Goal: Find specific page/section: Find specific page/section

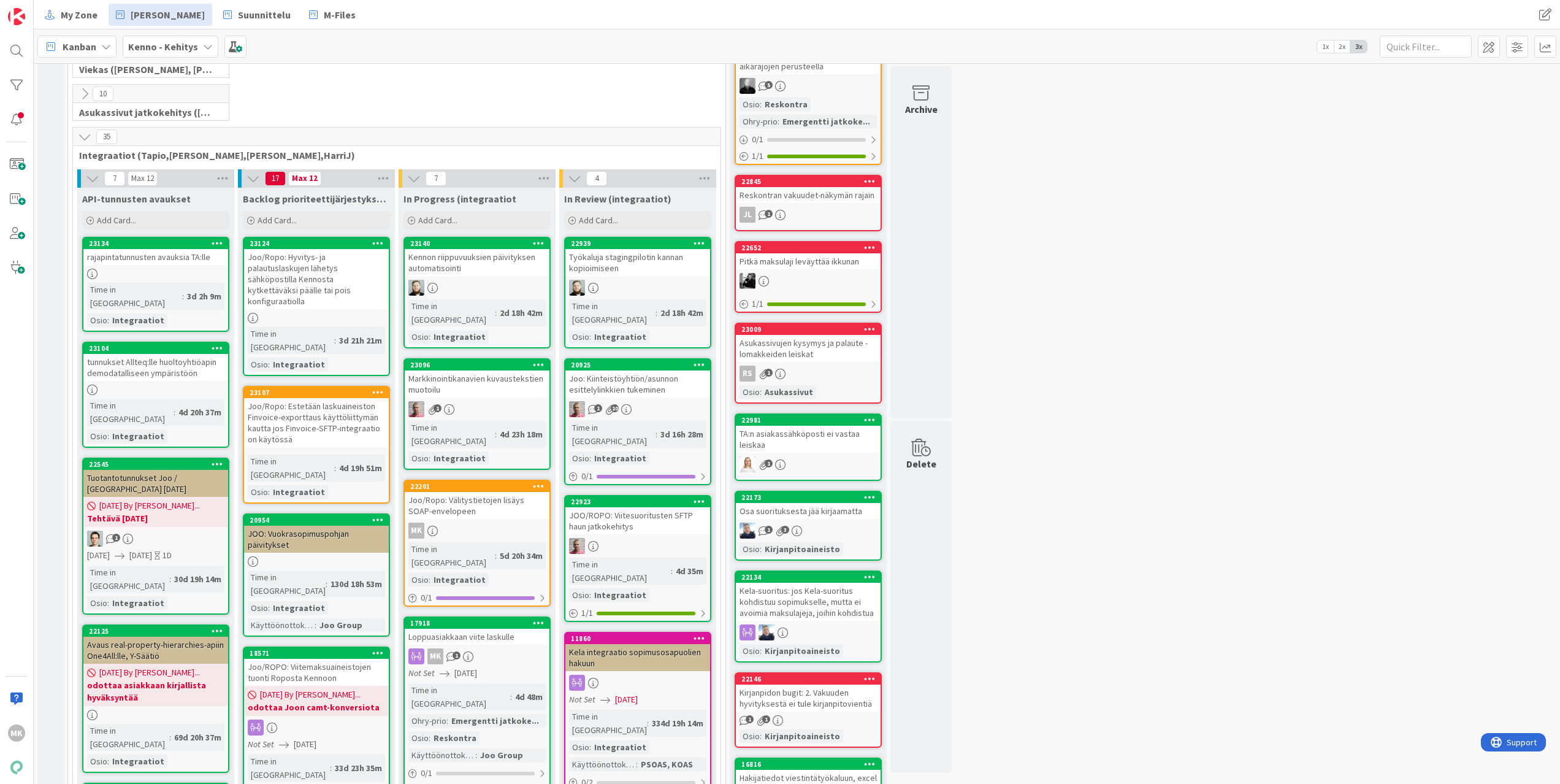
scroll to position [256, 0]
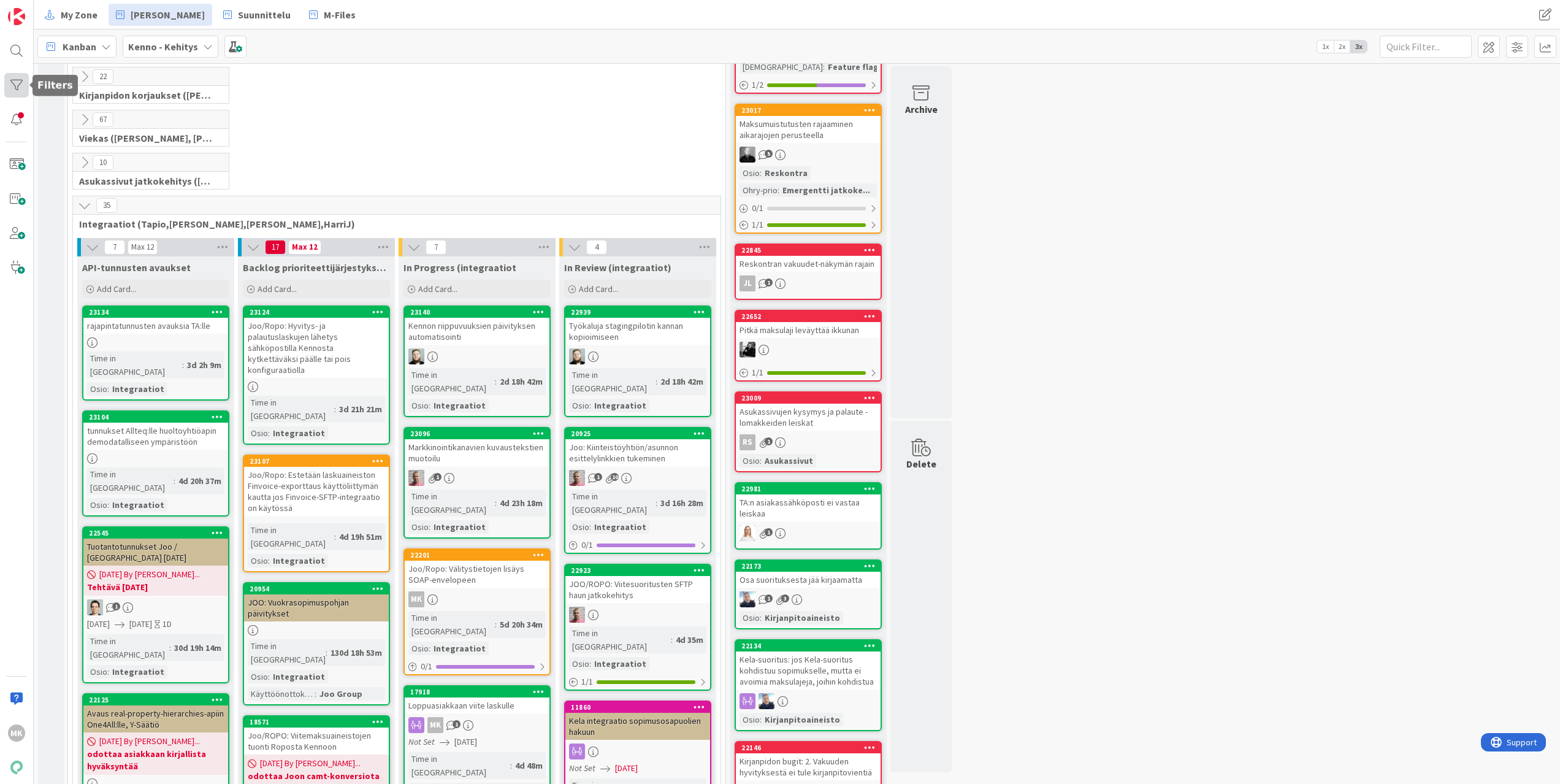
click at [15, 90] on div at bounding box center [16, 85] width 25 height 25
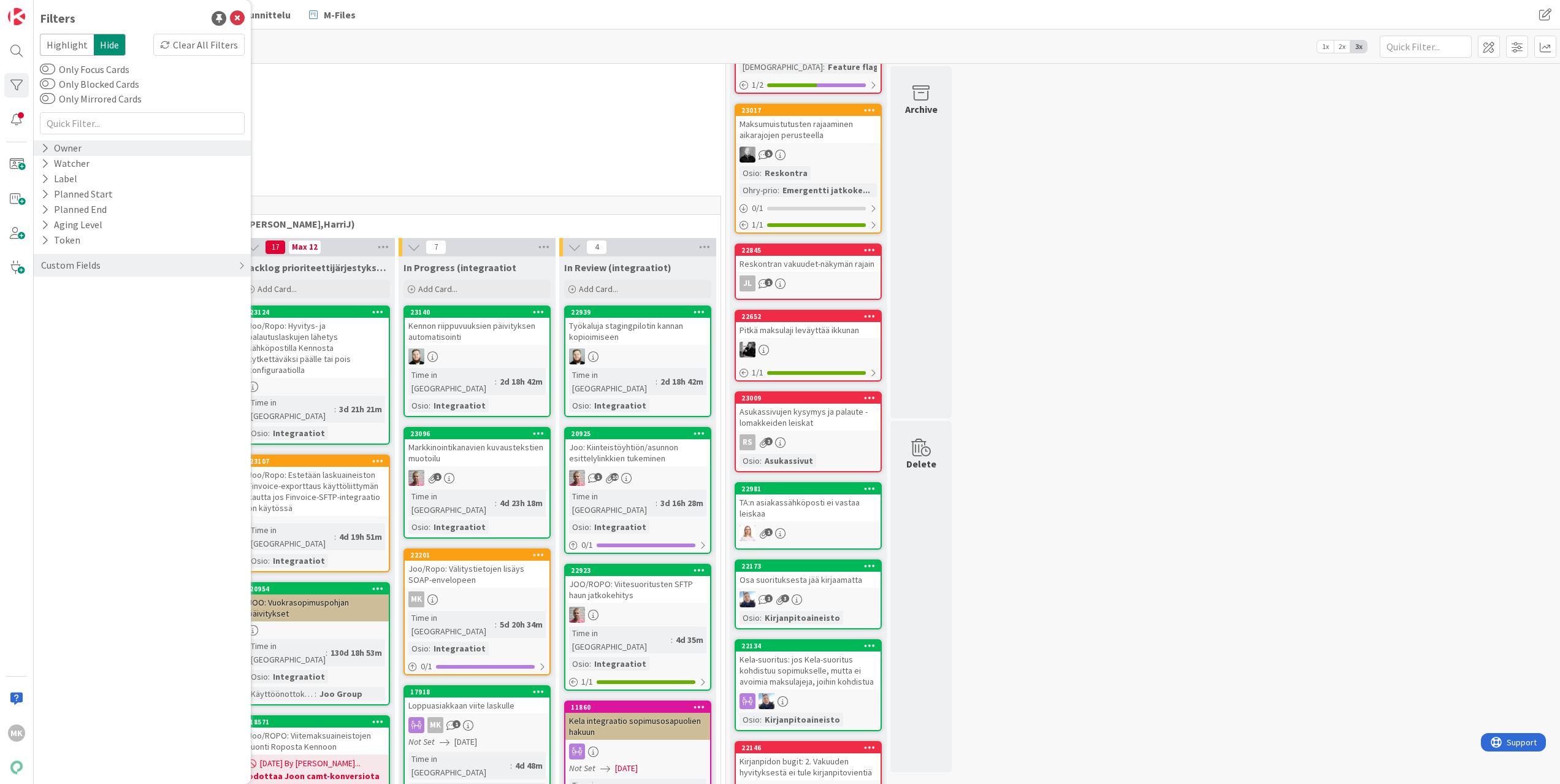
click at [78, 148] on div "Owner" at bounding box center [62, 147] width 43 height 15
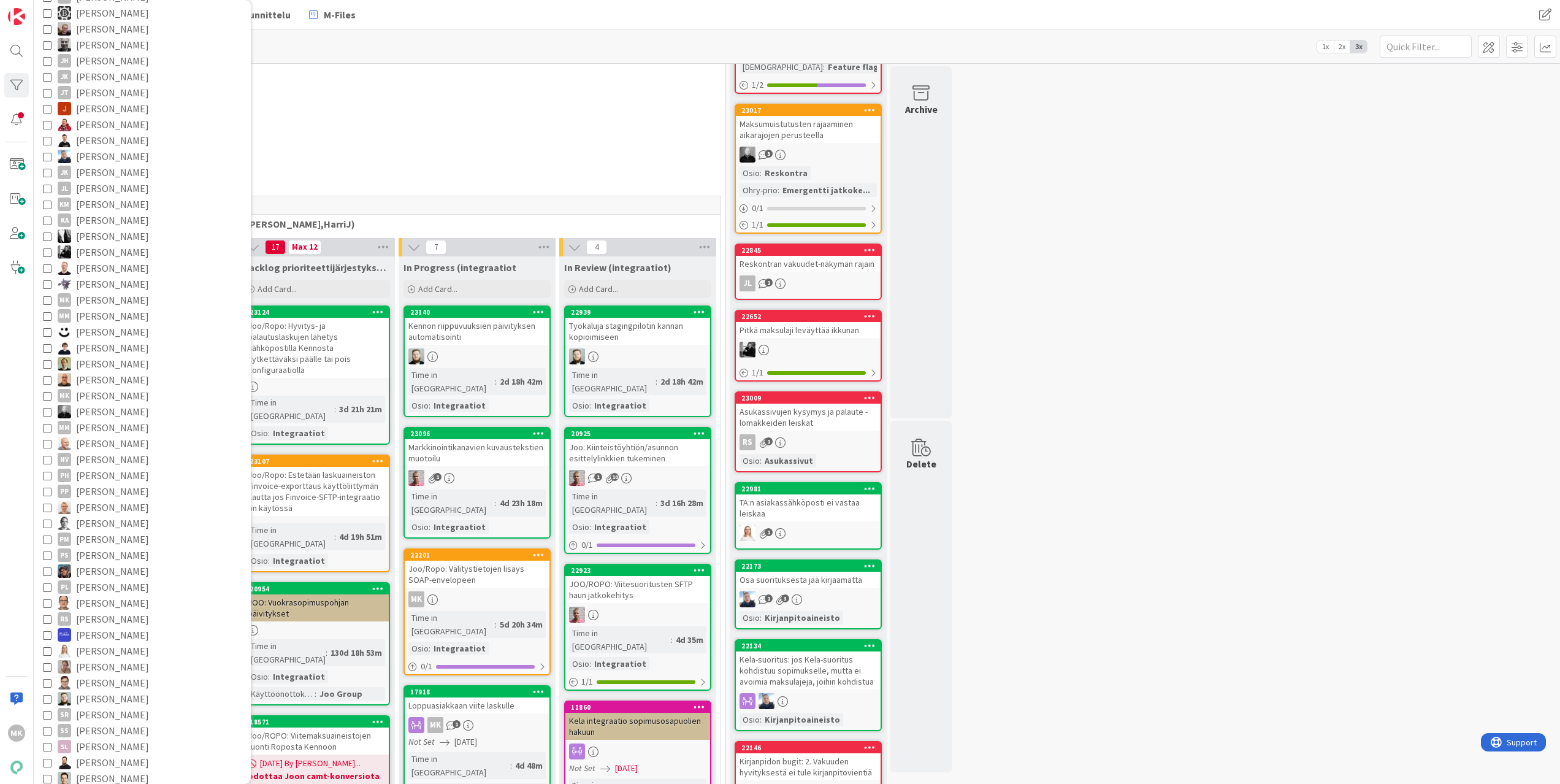
scroll to position [614, 0]
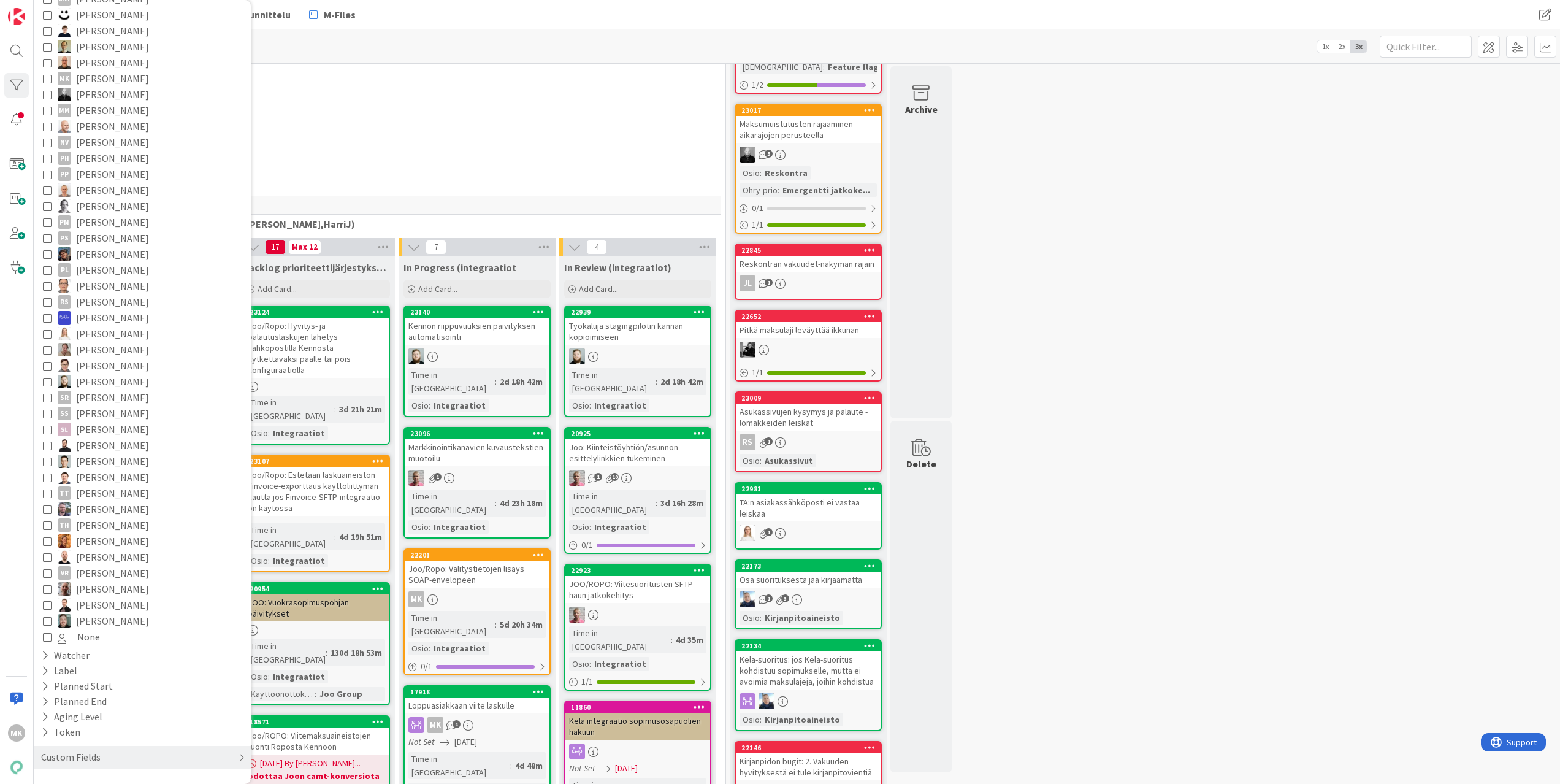
click at [117, 382] on span "[PERSON_NAME]" at bounding box center [112, 381] width 73 height 16
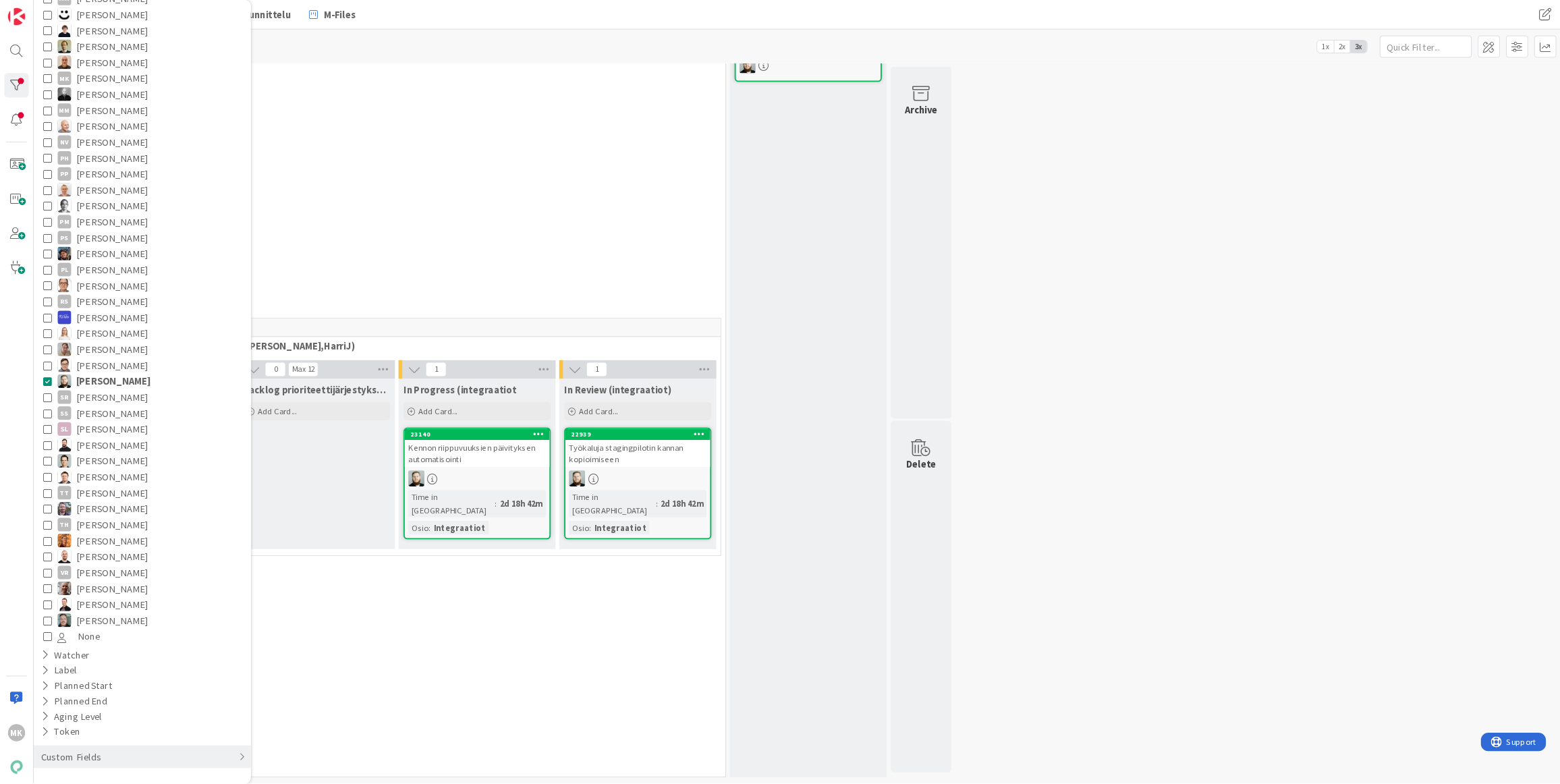
scroll to position [142, 0]
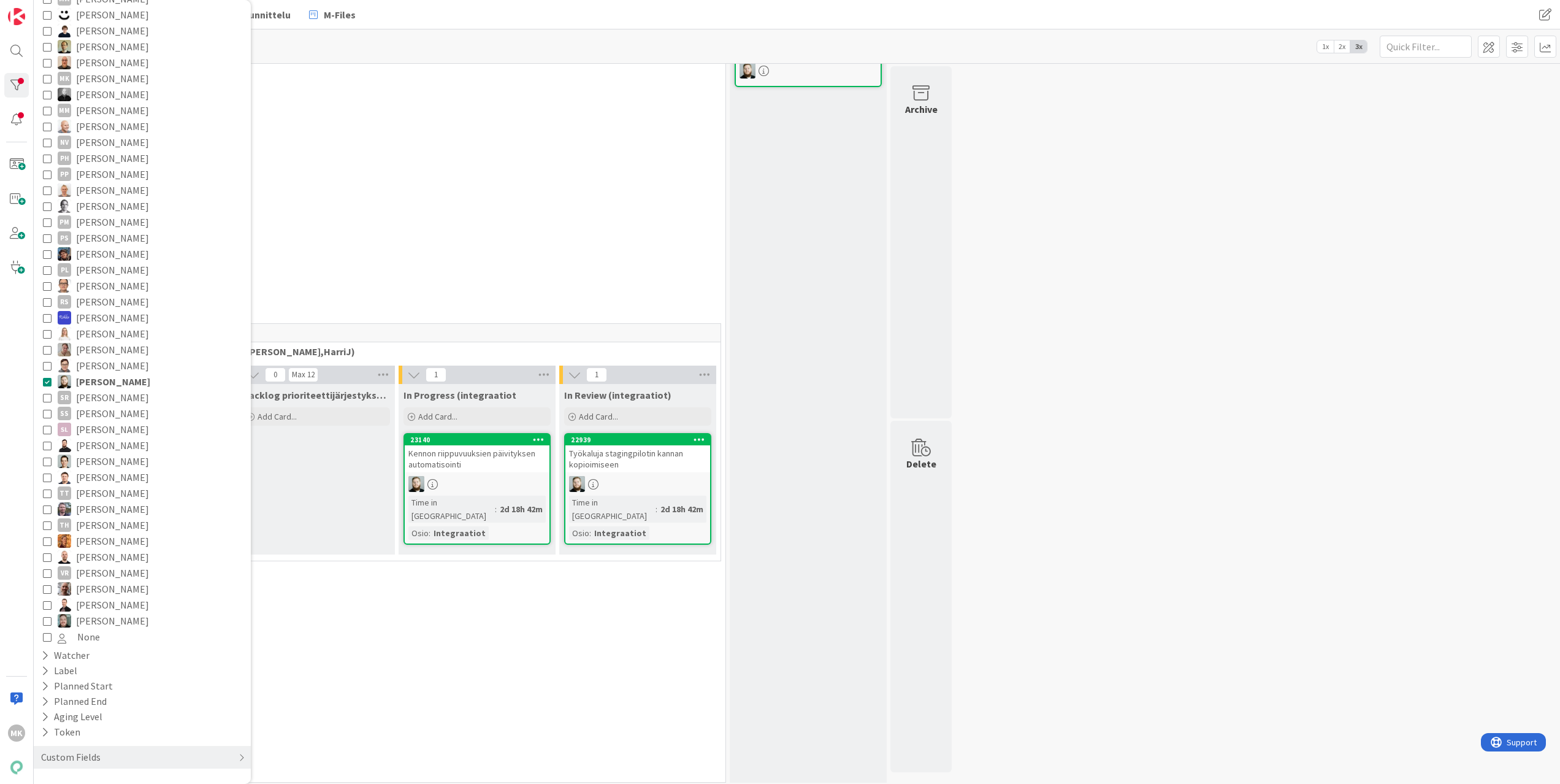
click at [484, 171] on div "0 Yleistilojen sopimukset (Jaakko, VilleP, TommiL, Simo)" at bounding box center [396, 173] width 653 height 43
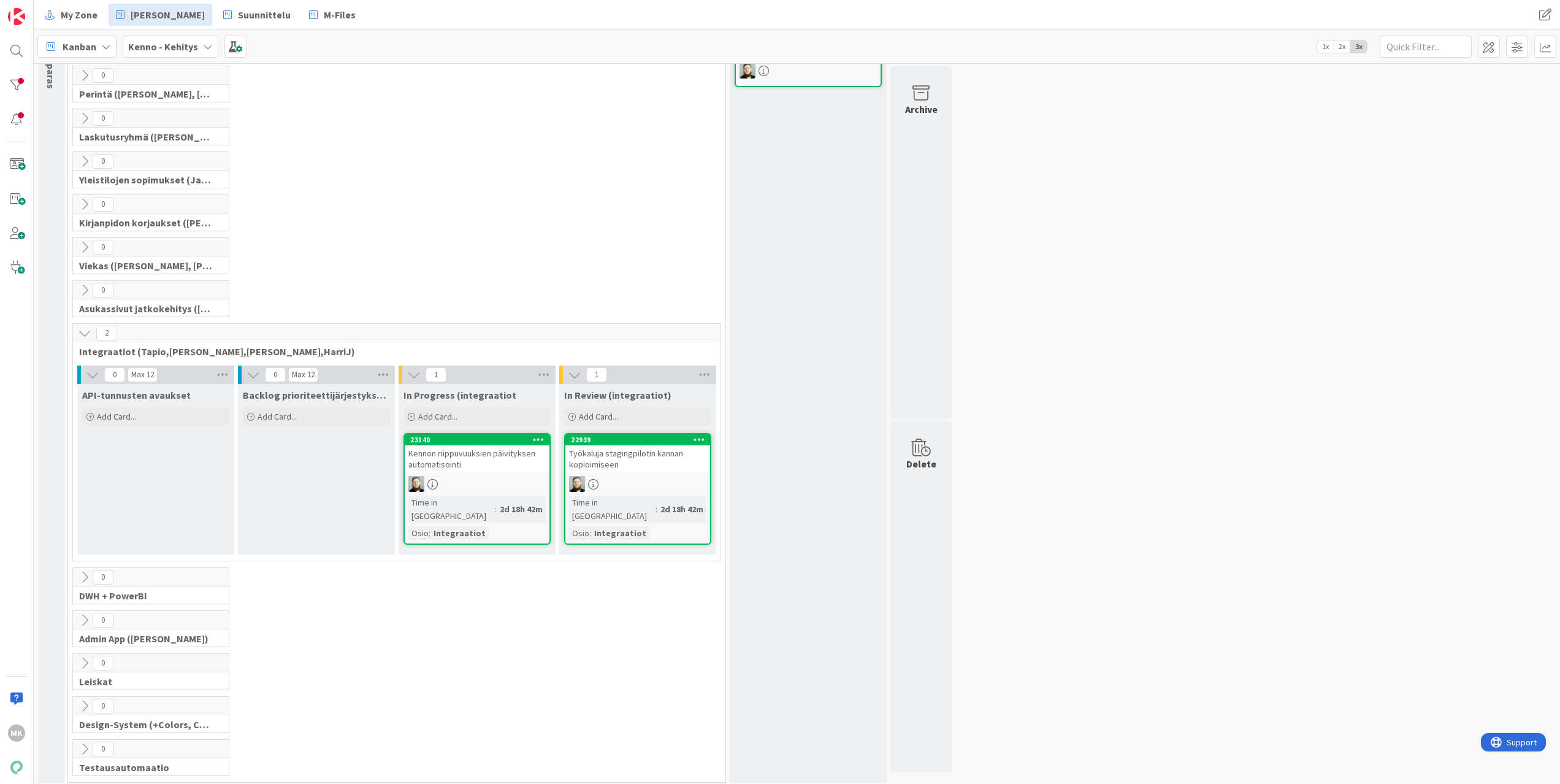
click at [488, 708] on div "0 Design-System (+Colors, Components)" at bounding box center [396, 718] width 653 height 43
click at [514, 626] on div "0 Admin App ([PERSON_NAME])" at bounding box center [396, 632] width 653 height 43
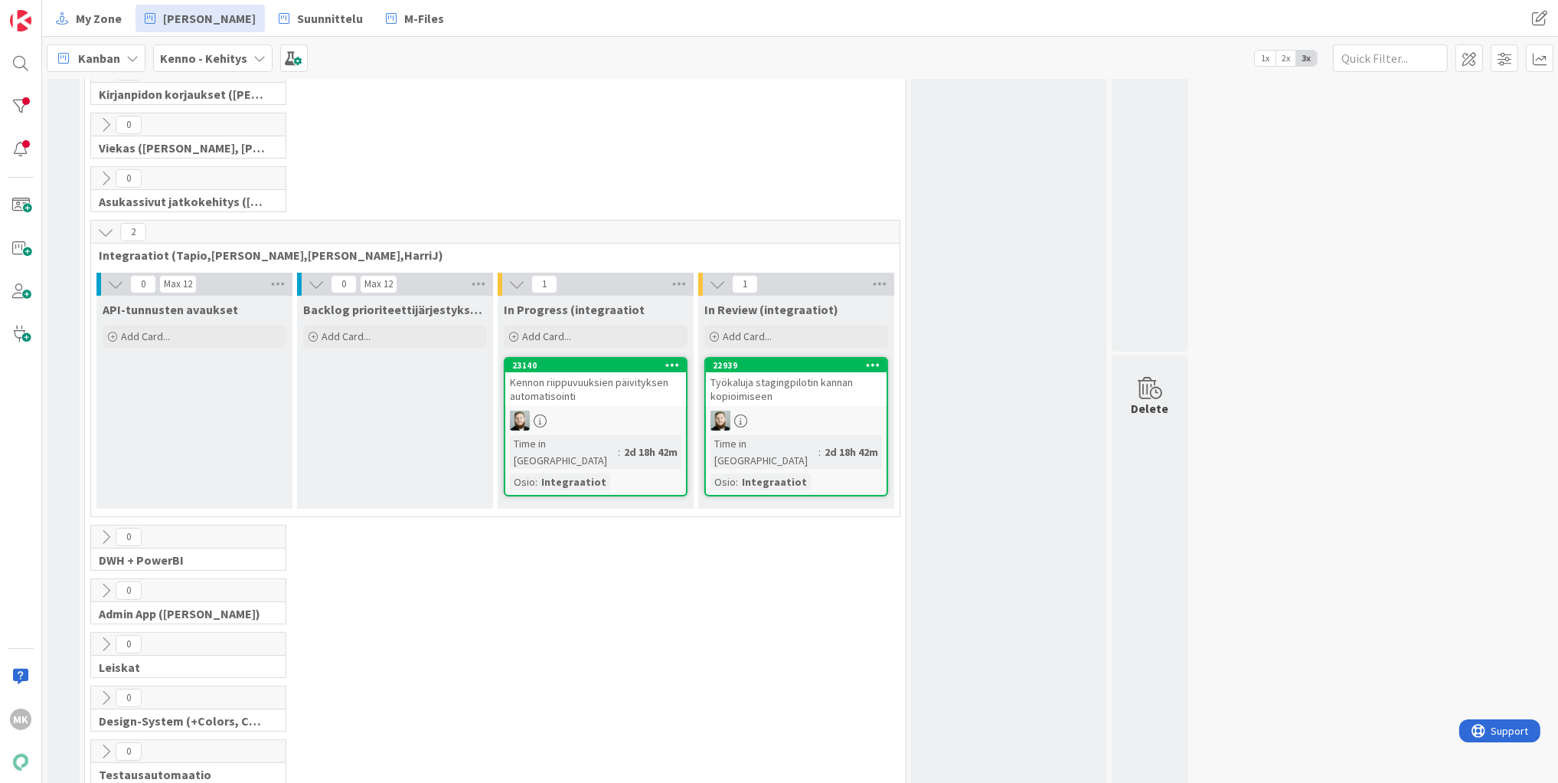
scroll to position [351, 0]
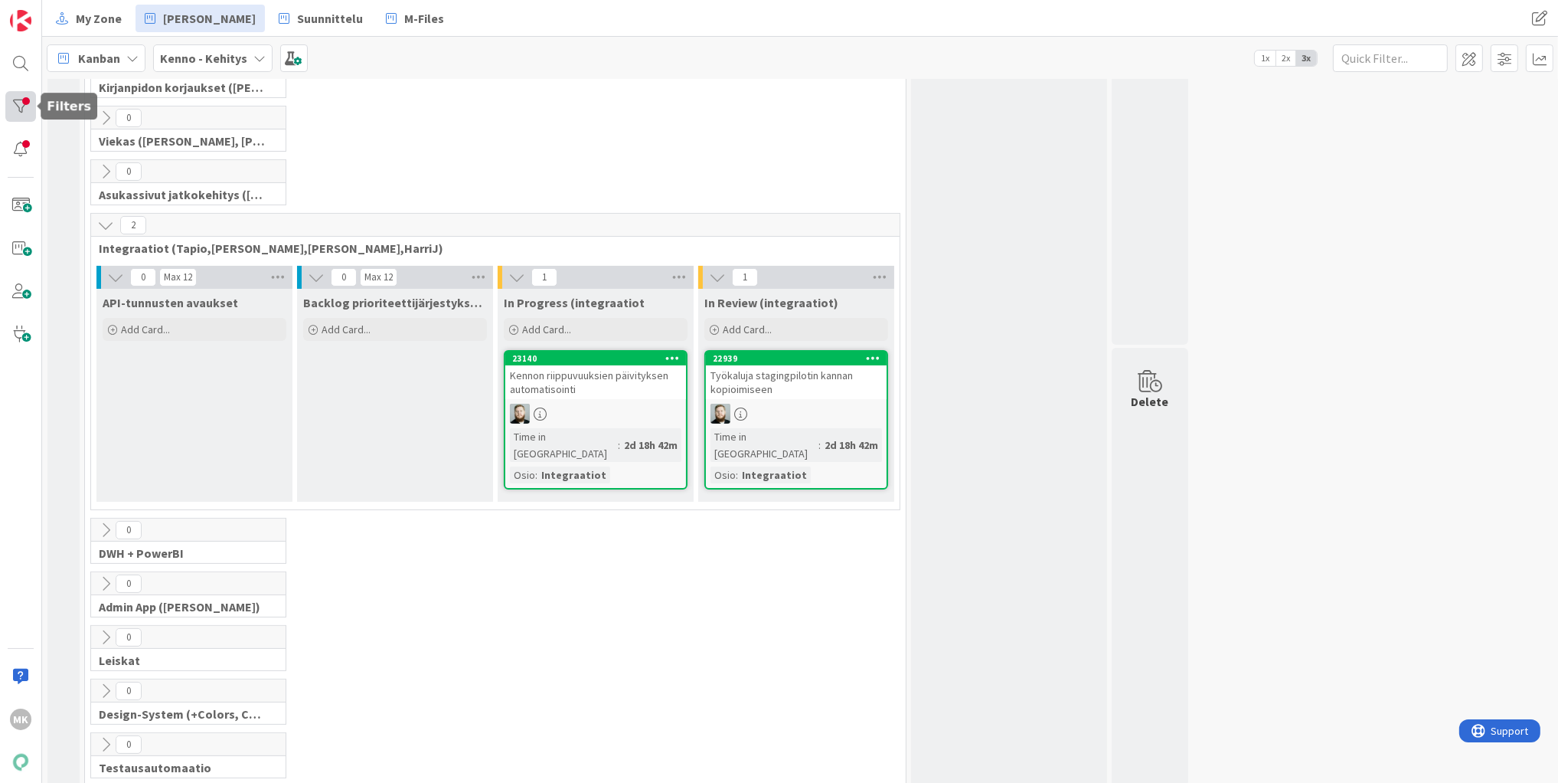
click at [18, 112] on div at bounding box center [20, 106] width 31 height 31
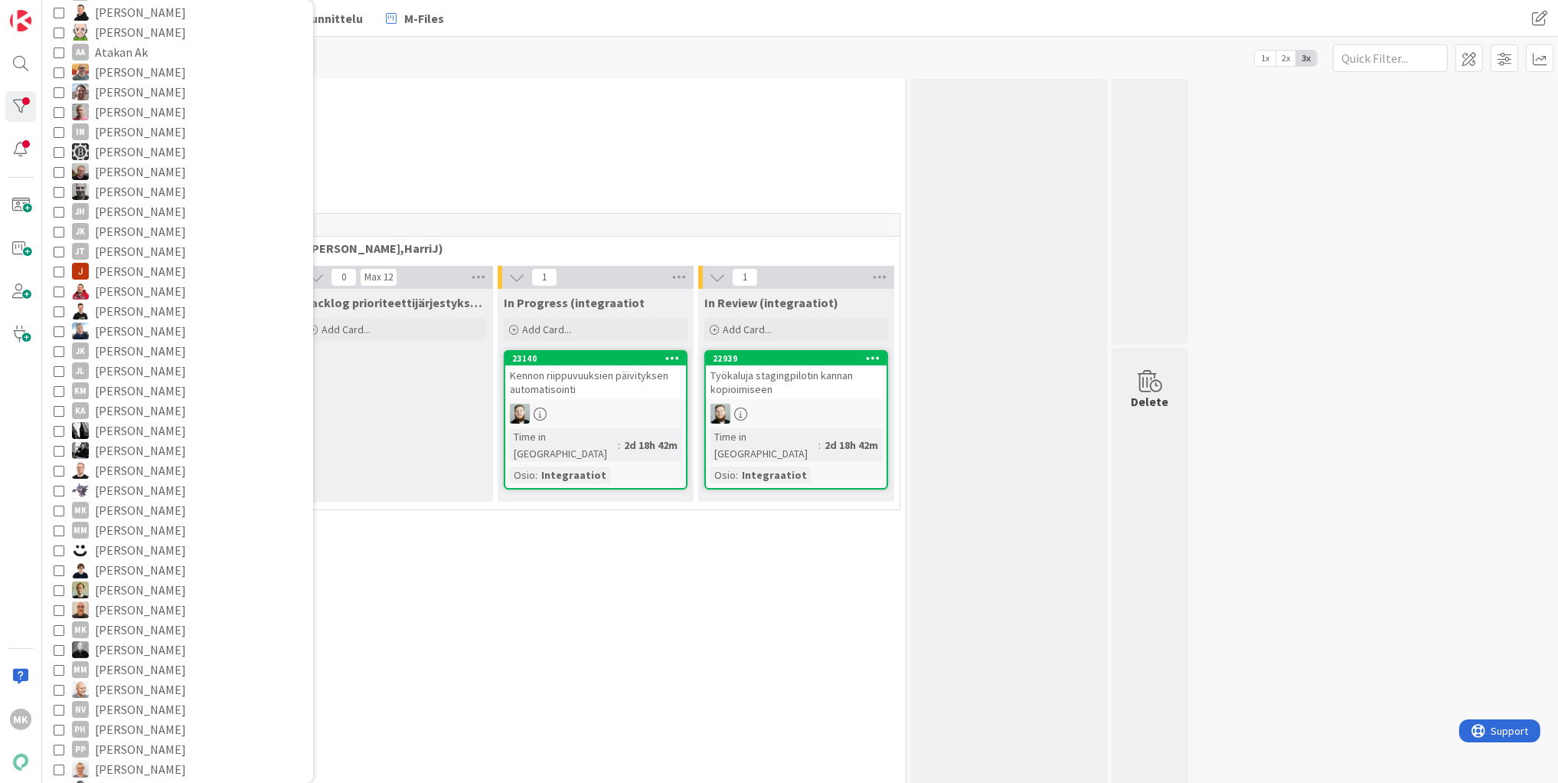
scroll to position [320, 0]
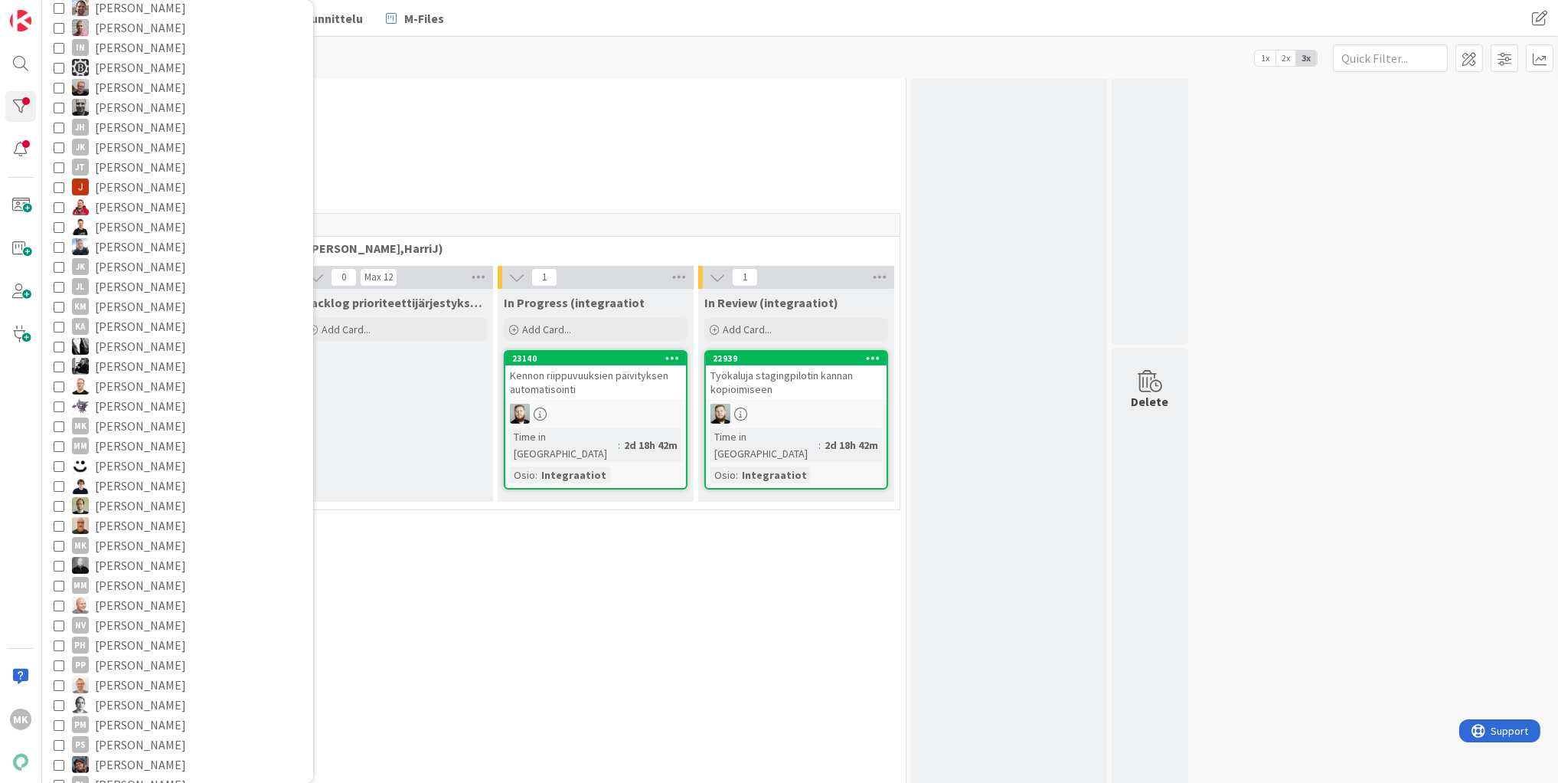
click at [155, 427] on span "[PERSON_NAME]" at bounding box center [140, 426] width 91 height 20
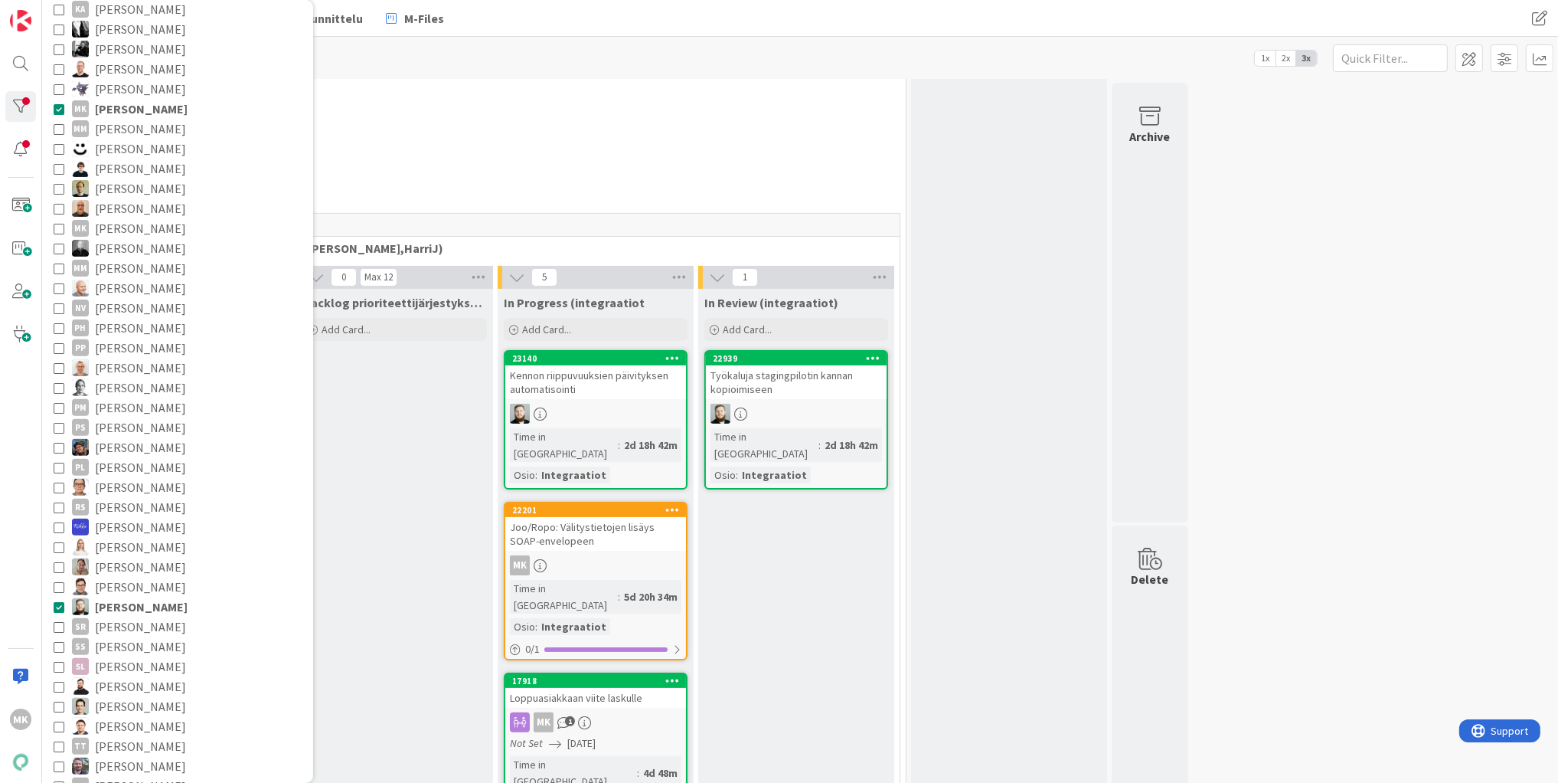
scroll to position [646, 0]
click at [161, 597] on span "[PERSON_NAME]" at bounding box center [141, 598] width 93 height 20
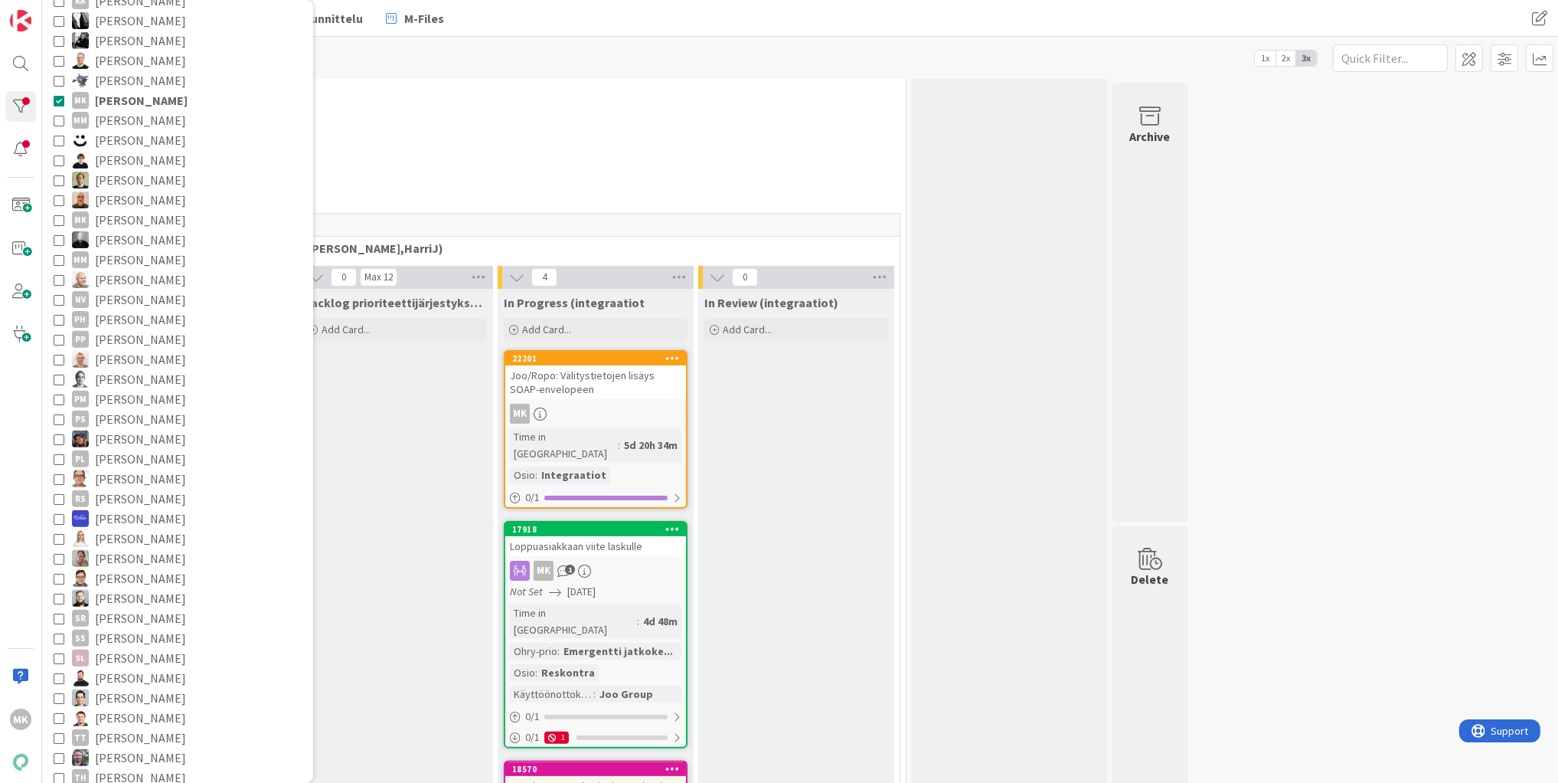
click at [495, 172] on div "0 Asukassivut jatkokehitys ([PERSON_NAME], [PERSON_NAME], [PERSON_NAME])" at bounding box center [495, 186] width 815 height 54
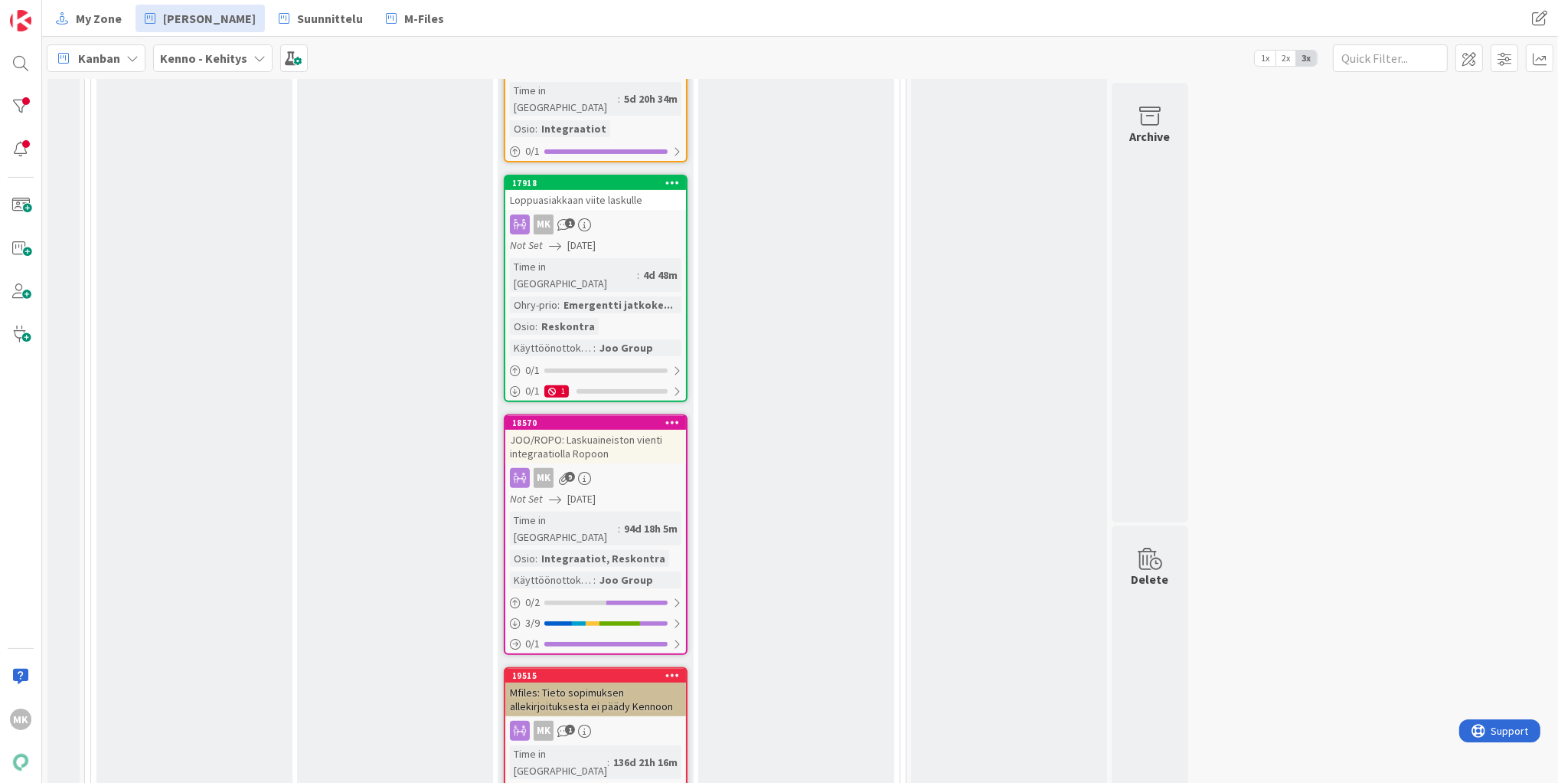
scroll to position [358, 0]
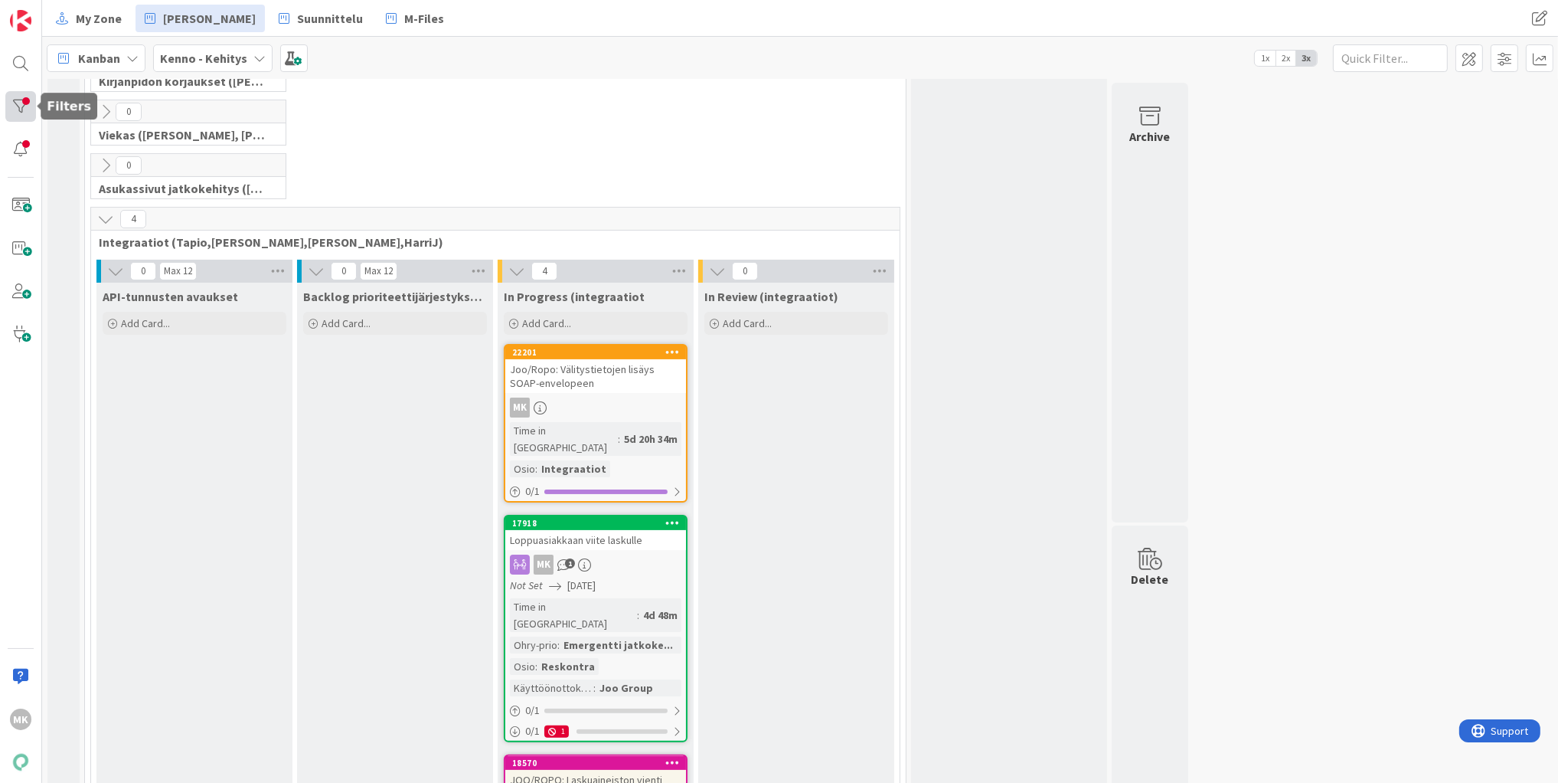
click at [10, 102] on div at bounding box center [20, 106] width 31 height 31
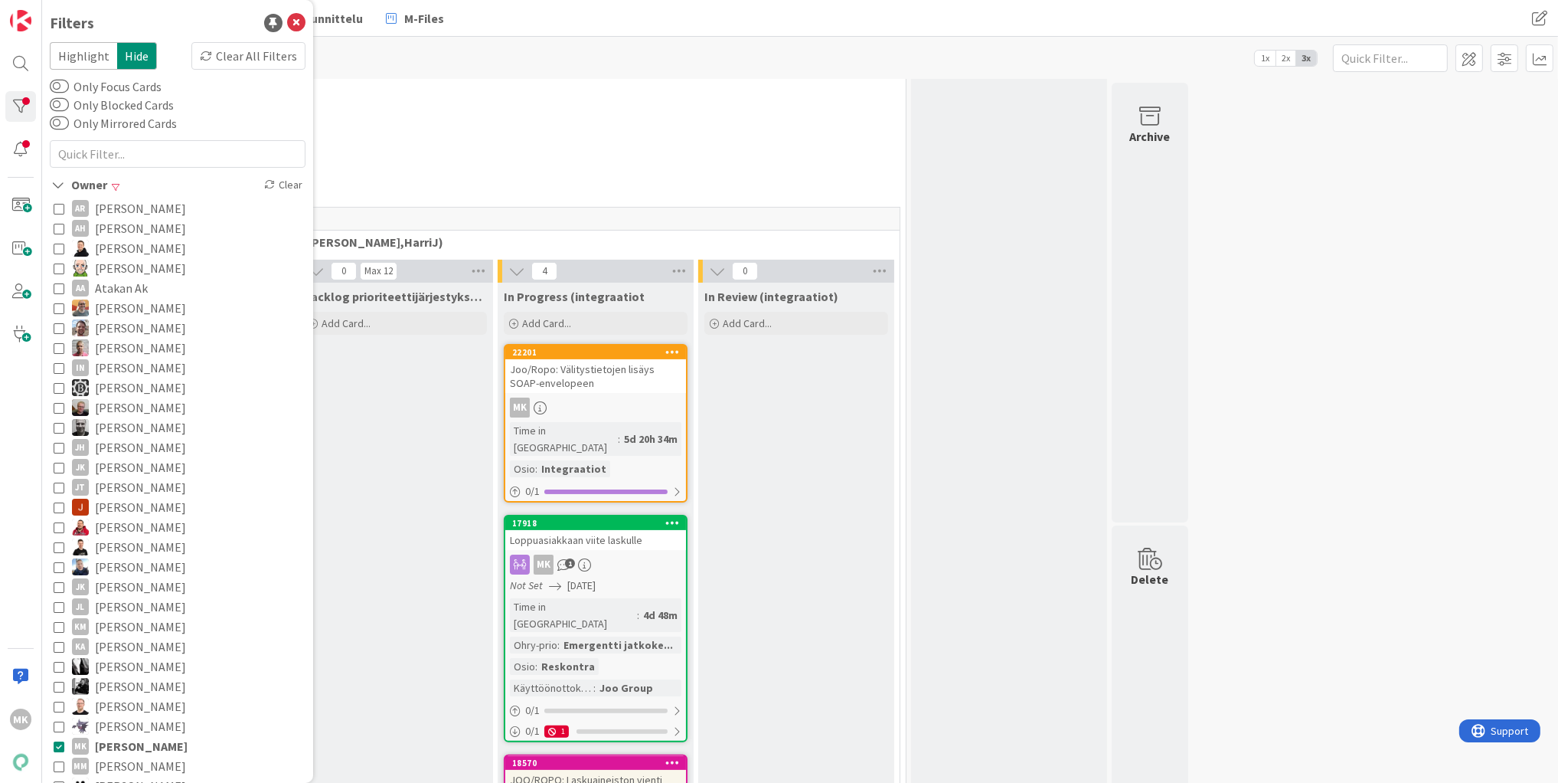
scroll to position [351, 0]
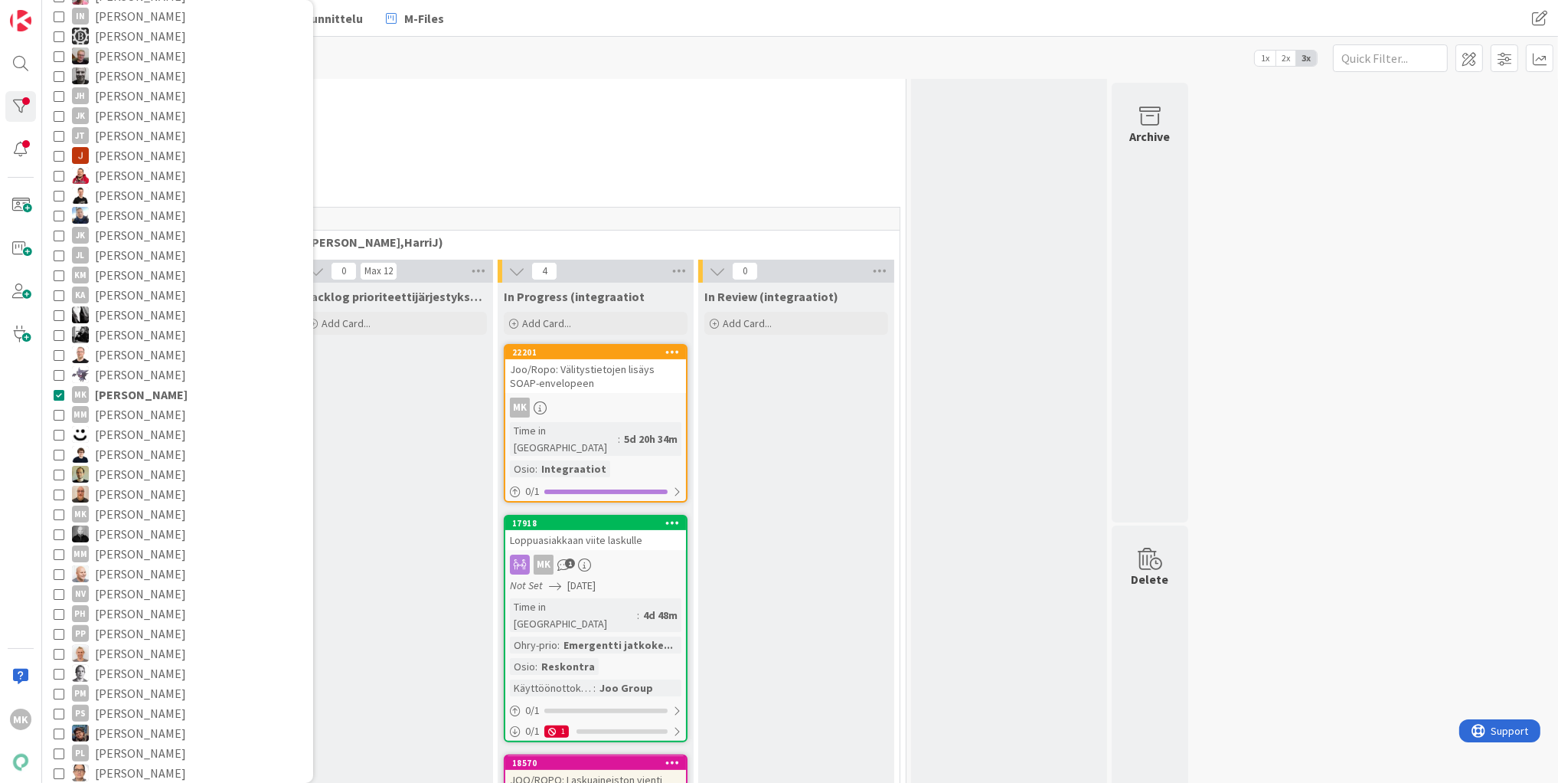
click at [188, 393] on span "[PERSON_NAME]" at bounding box center [141, 394] width 93 height 20
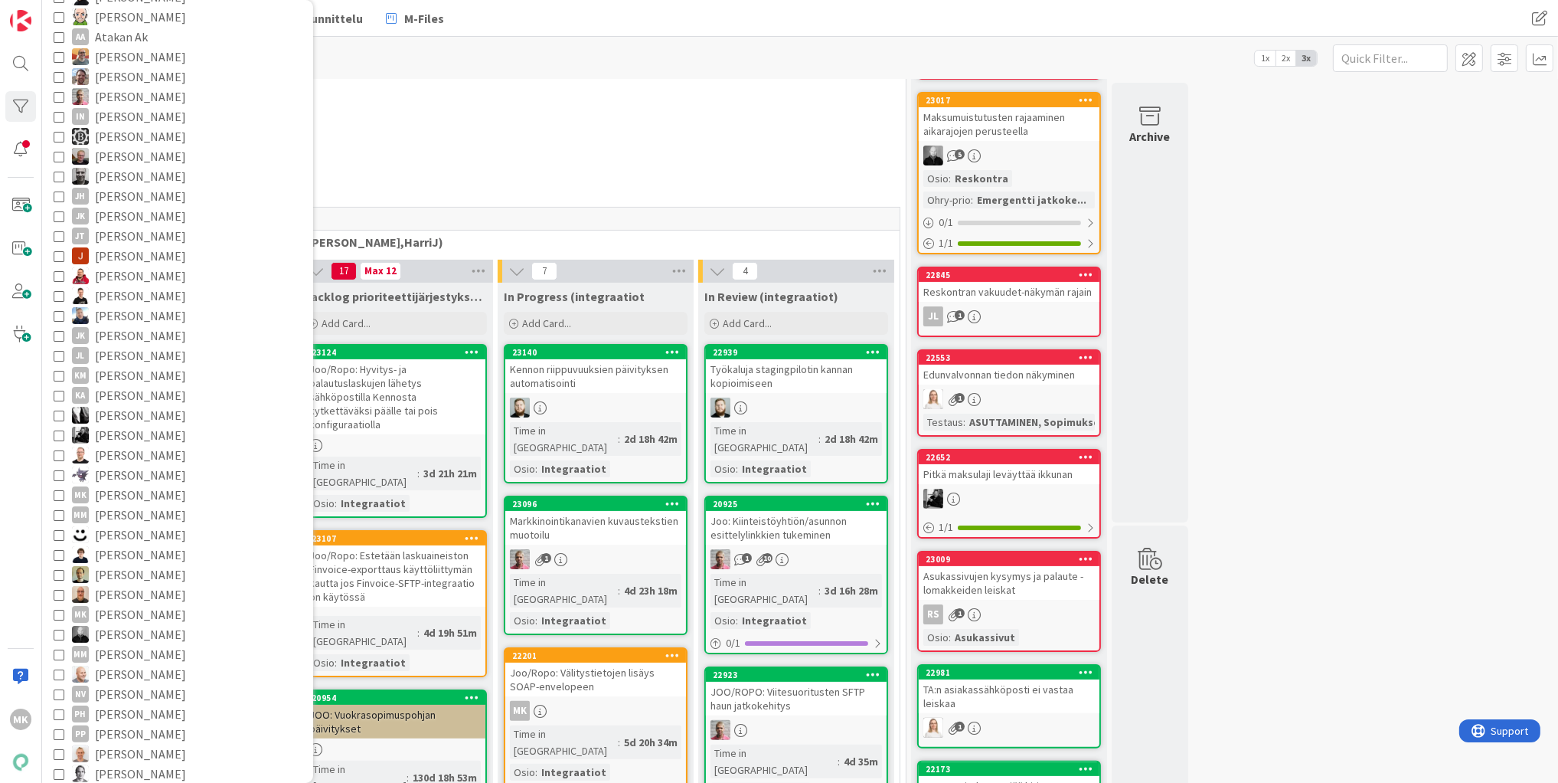
scroll to position [244, 0]
click at [145, 104] on span "[PERSON_NAME]" at bounding box center [140, 104] width 91 height 20
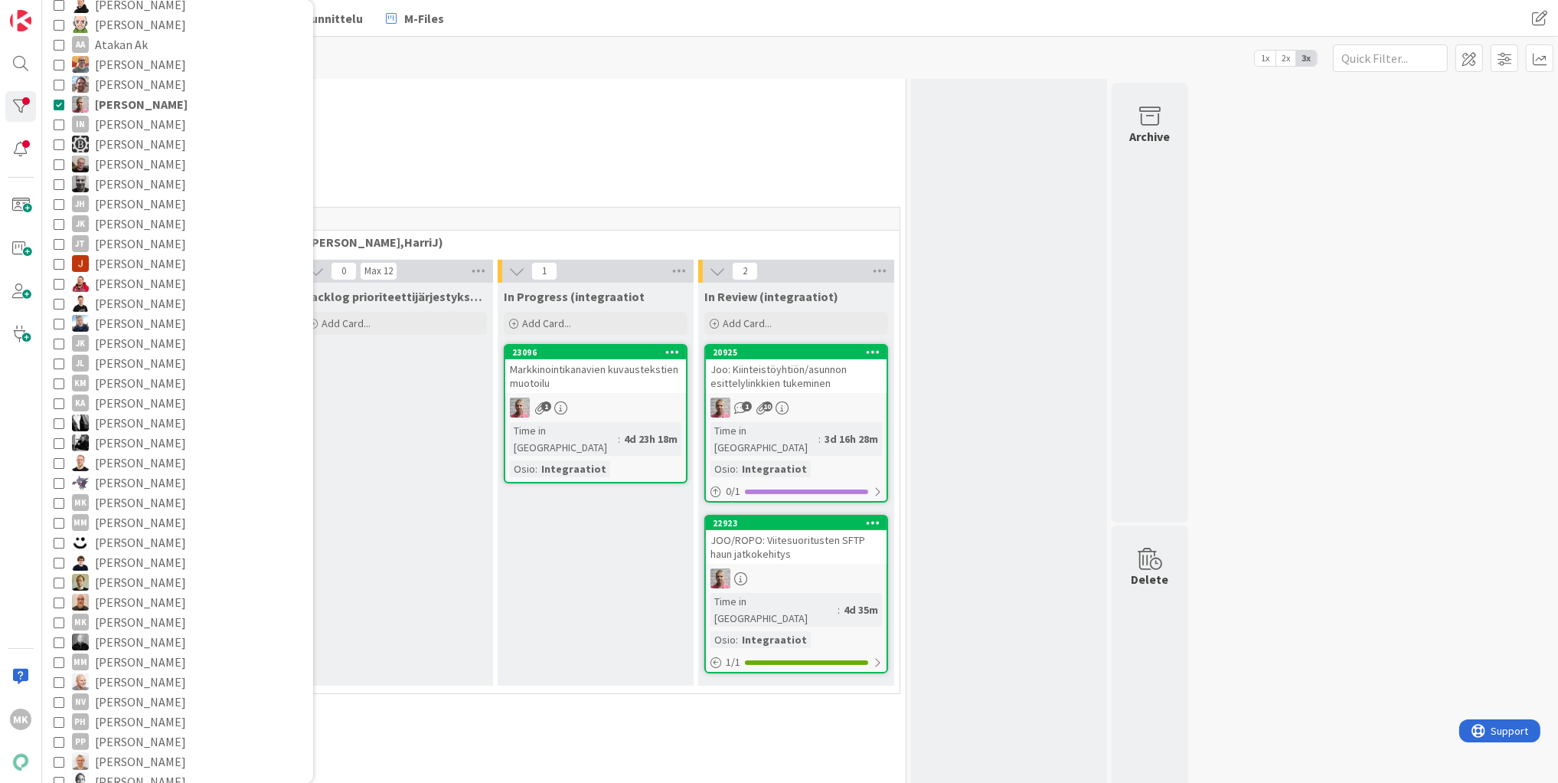
click at [572, 137] on div "0 [PERSON_NAME] ([PERSON_NAME], [PERSON_NAME], [PERSON_NAME], [PERSON_NAME], [P…" at bounding box center [495, 127] width 815 height 54
